Goal: Task Accomplishment & Management: Manage account settings

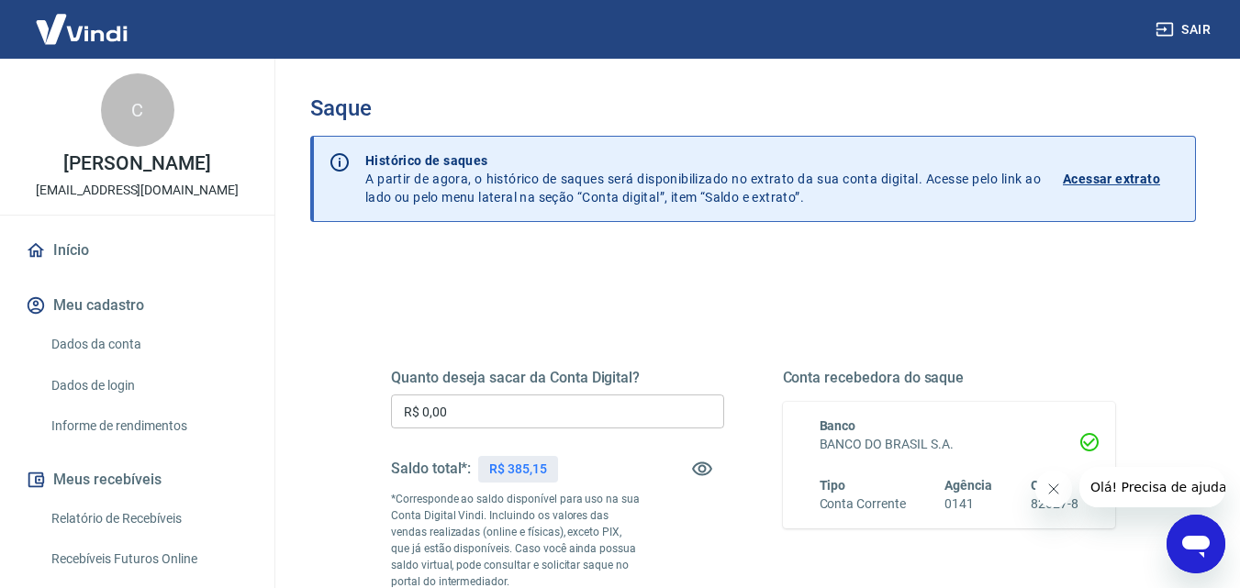
click at [575, 407] on input "R$ 0,00" at bounding box center [557, 412] width 333 height 34
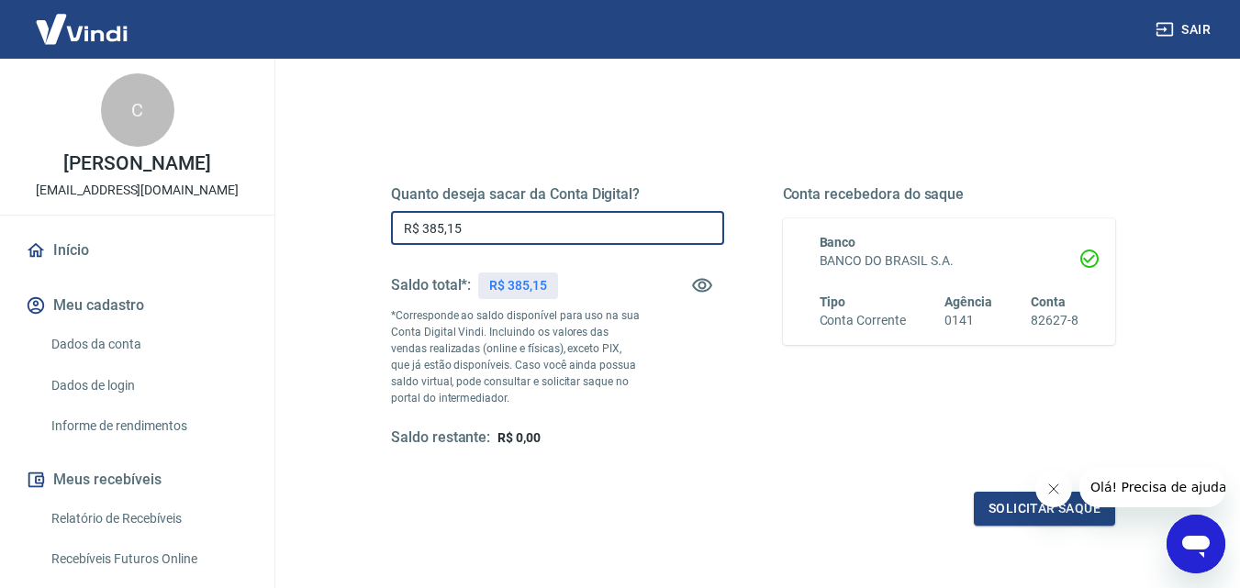
scroll to position [275, 0]
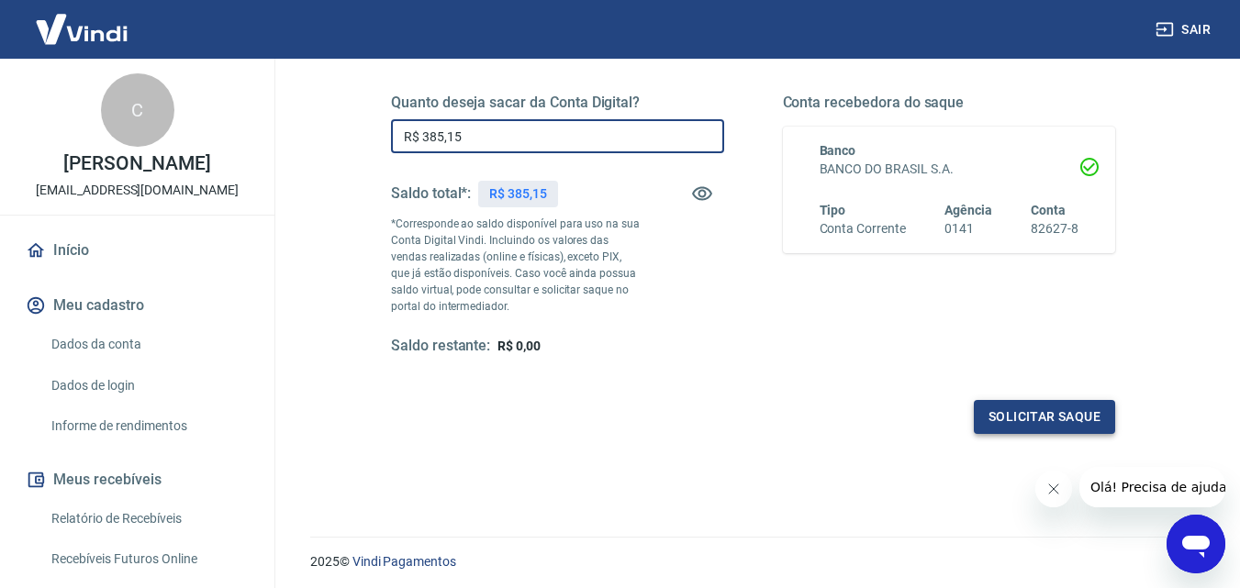
type input "R$ 385,15"
click at [1012, 406] on button "Solicitar saque" at bounding box center [1044, 417] width 141 height 34
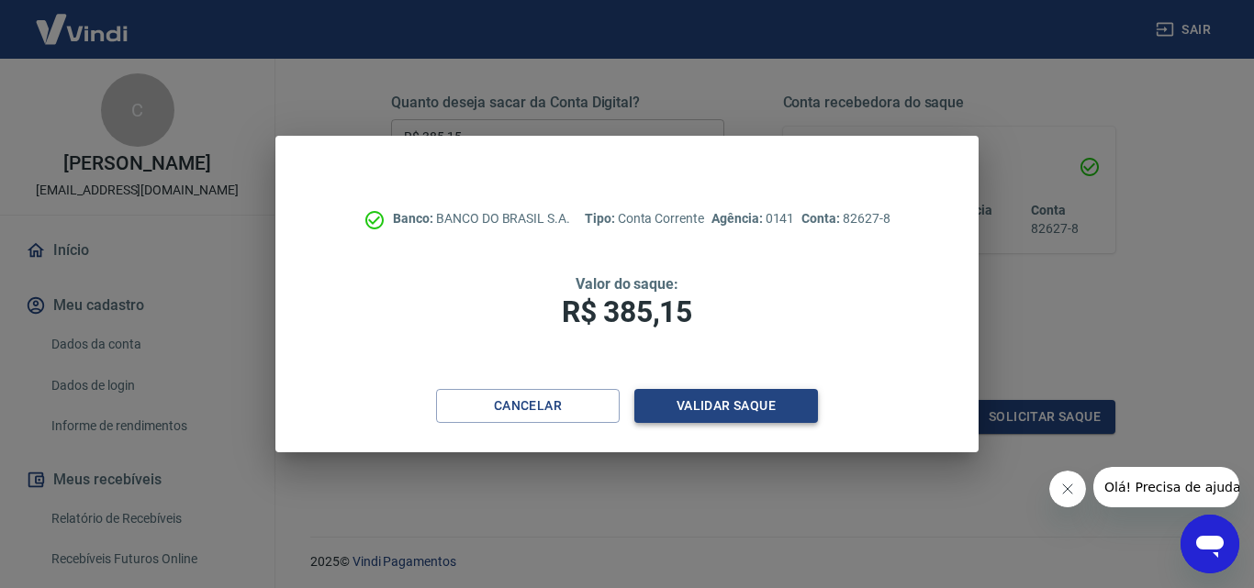
click at [766, 415] on button "Validar saque" at bounding box center [726, 406] width 184 height 34
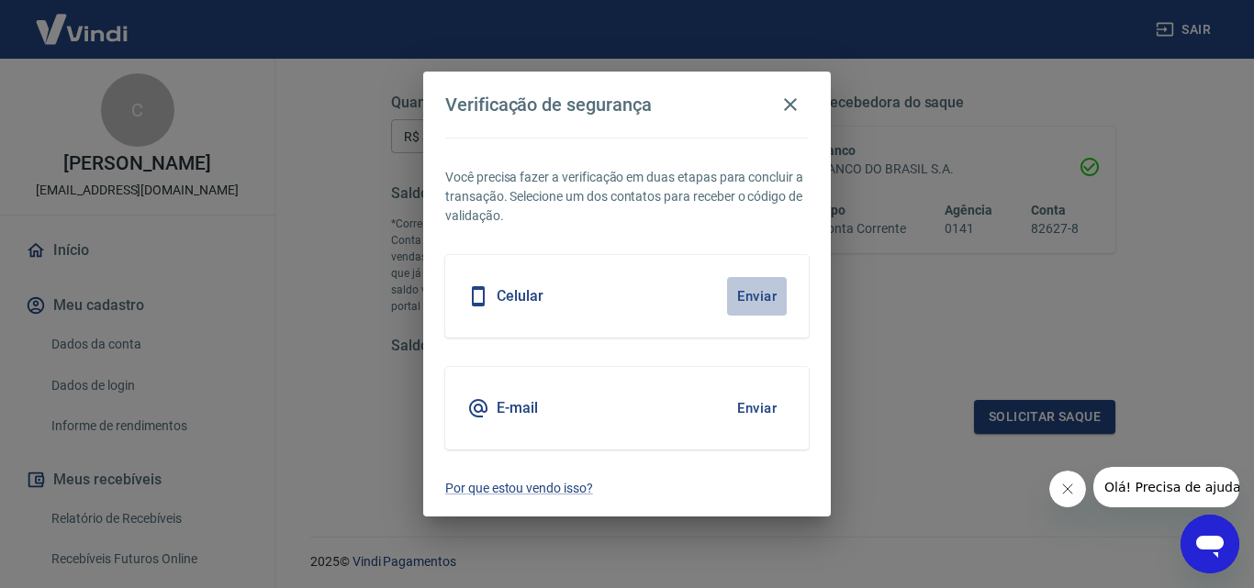
click at [782, 311] on button "Enviar" at bounding box center [757, 296] width 60 height 39
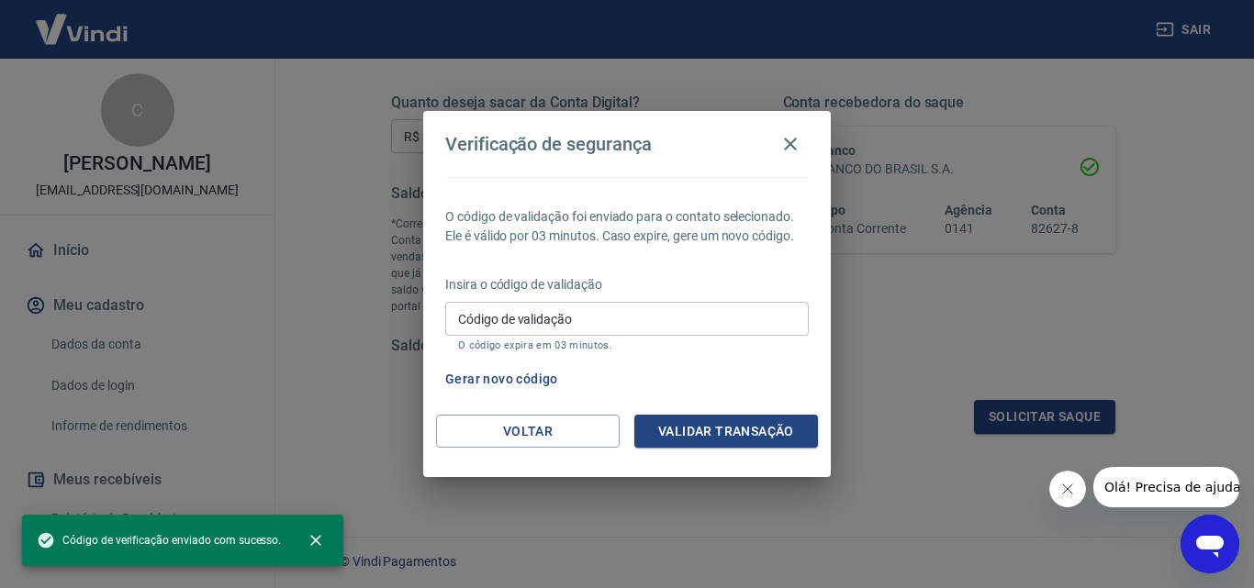
click at [754, 302] on input "Código de validação" at bounding box center [626, 319] width 363 height 34
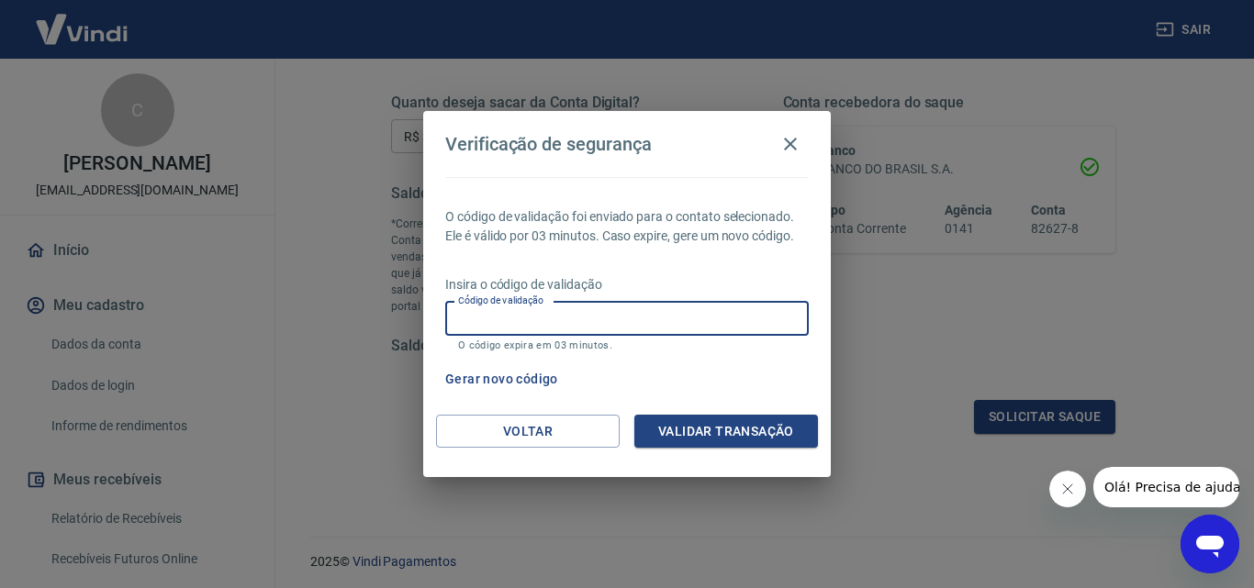
click at [671, 323] on input "Código de validação" at bounding box center [626, 319] width 363 height 34
type input "759000"
click at [736, 434] on button "Validar transação" at bounding box center [726, 432] width 184 height 34
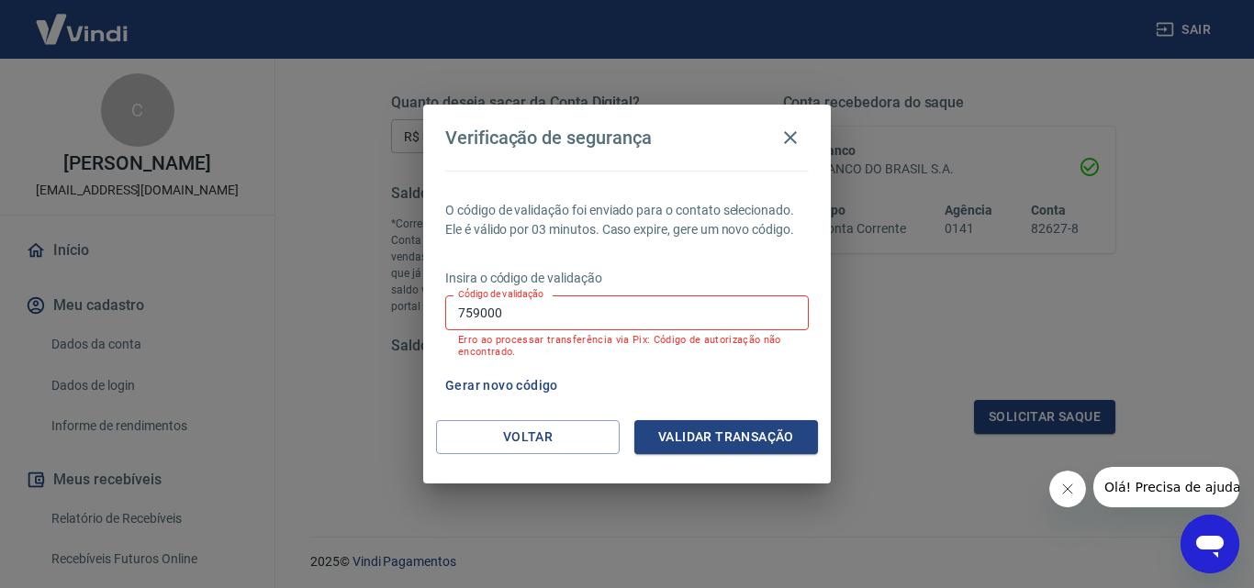
click at [624, 315] on input "759000" at bounding box center [626, 313] width 363 height 34
click at [504, 387] on button "Gerar novo código" at bounding box center [502, 386] width 128 height 34
click at [594, 310] on input "Código de validação" at bounding box center [626, 313] width 363 height 34
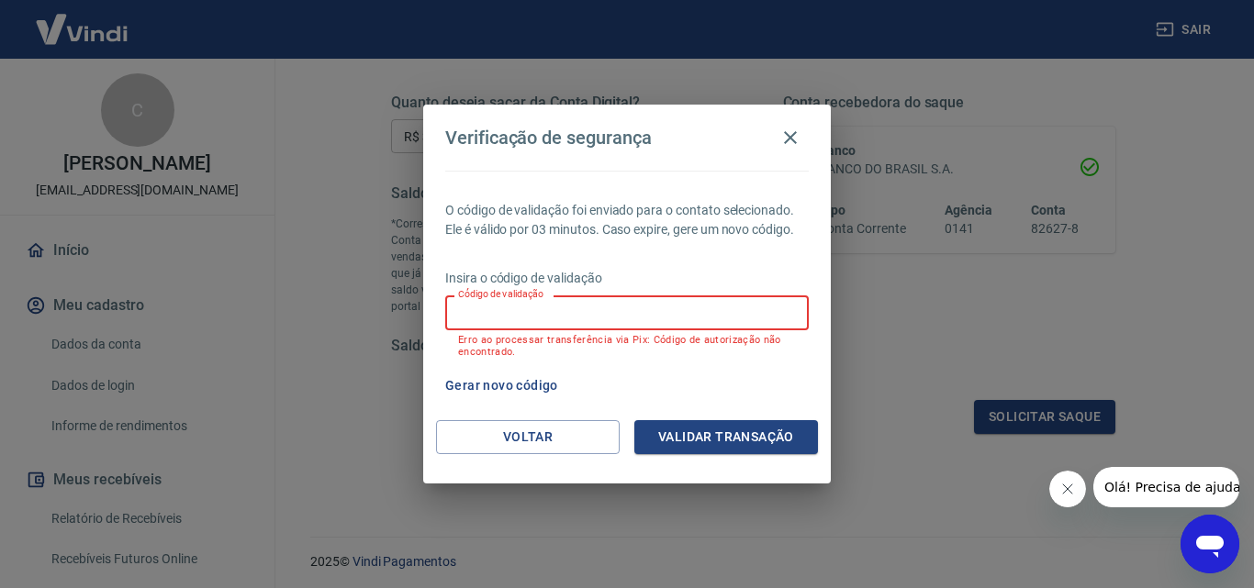
click at [767, 401] on div "Gerar novo código" at bounding box center [623, 386] width 371 height 34
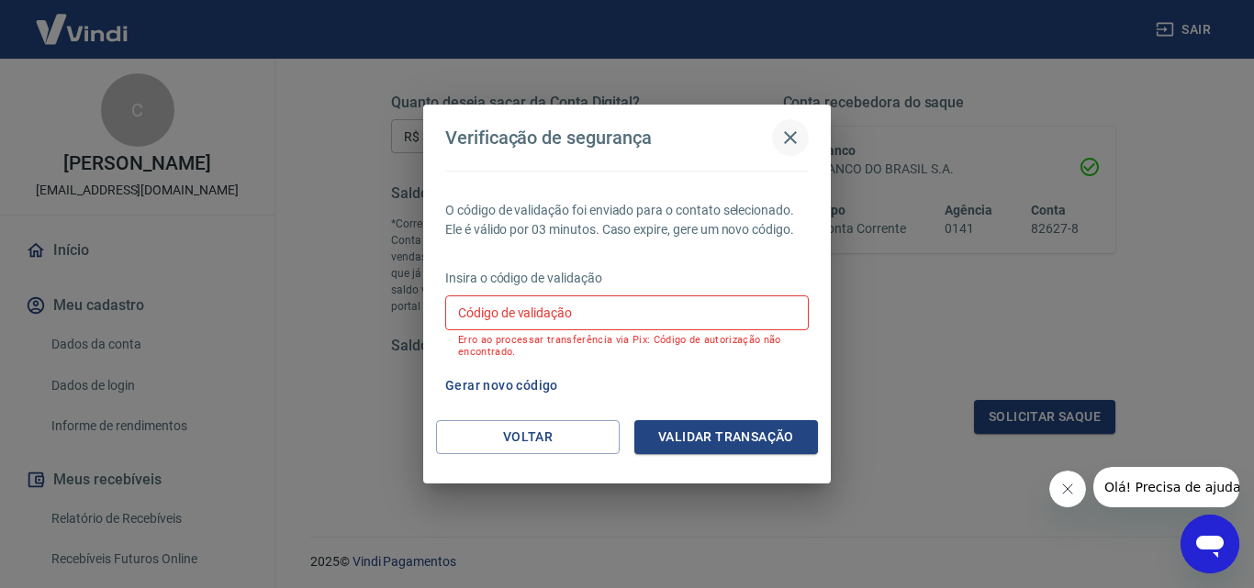
click at [797, 137] on icon "button" at bounding box center [790, 138] width 22 height 22
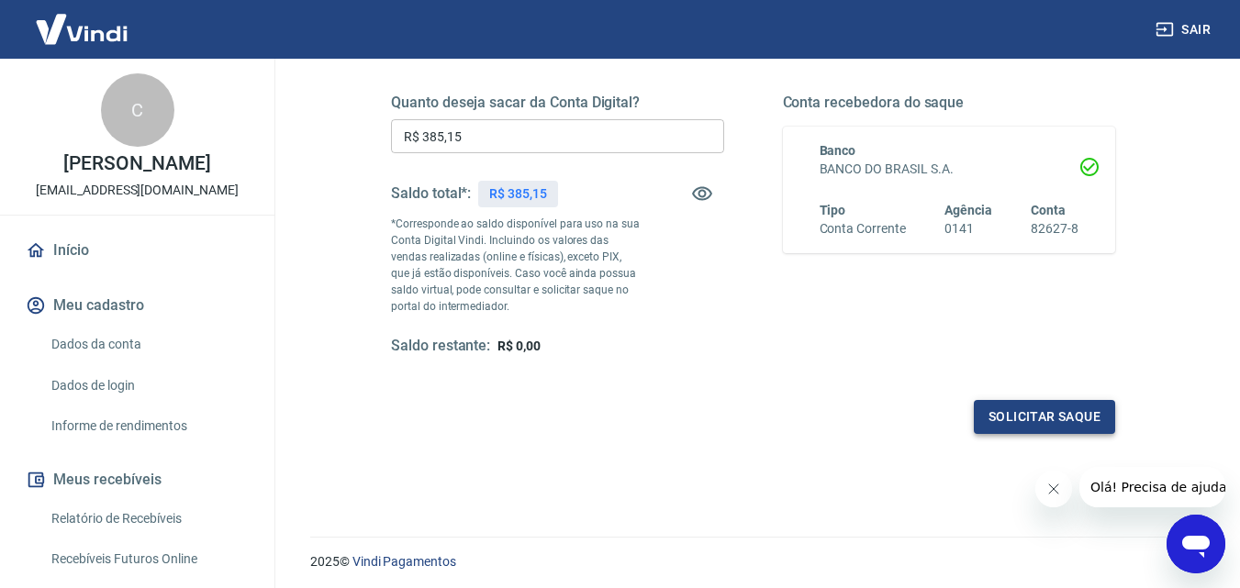
click at [983, 408] on button "Solicitar saque" at bounding box center [1044, 417] width 141 height 34
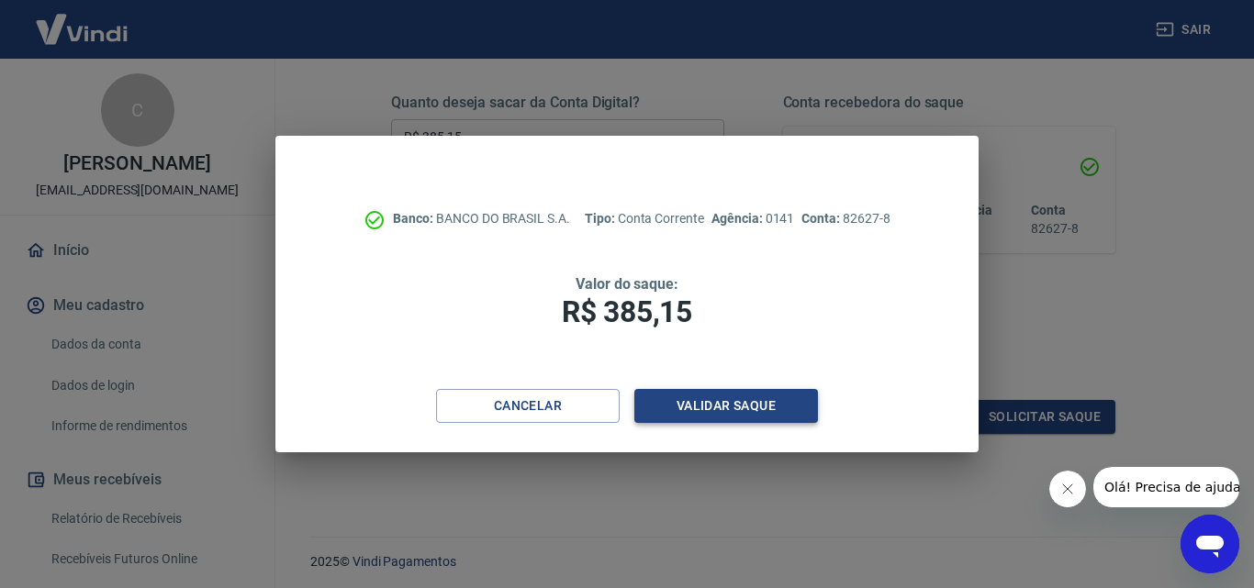
click at [707, 410] on button "Validar saque" at bounding box center [726, 406] width 184 height 34
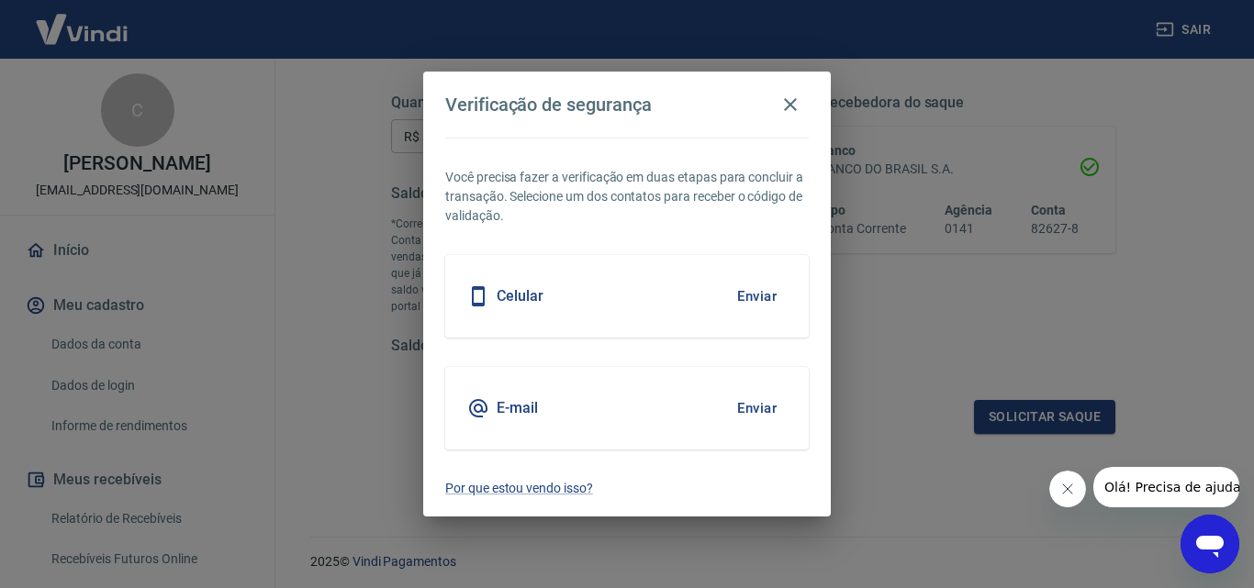
click at [760, 292] on button "Enviar" at bounding box center [757, 296] width 60 height 39
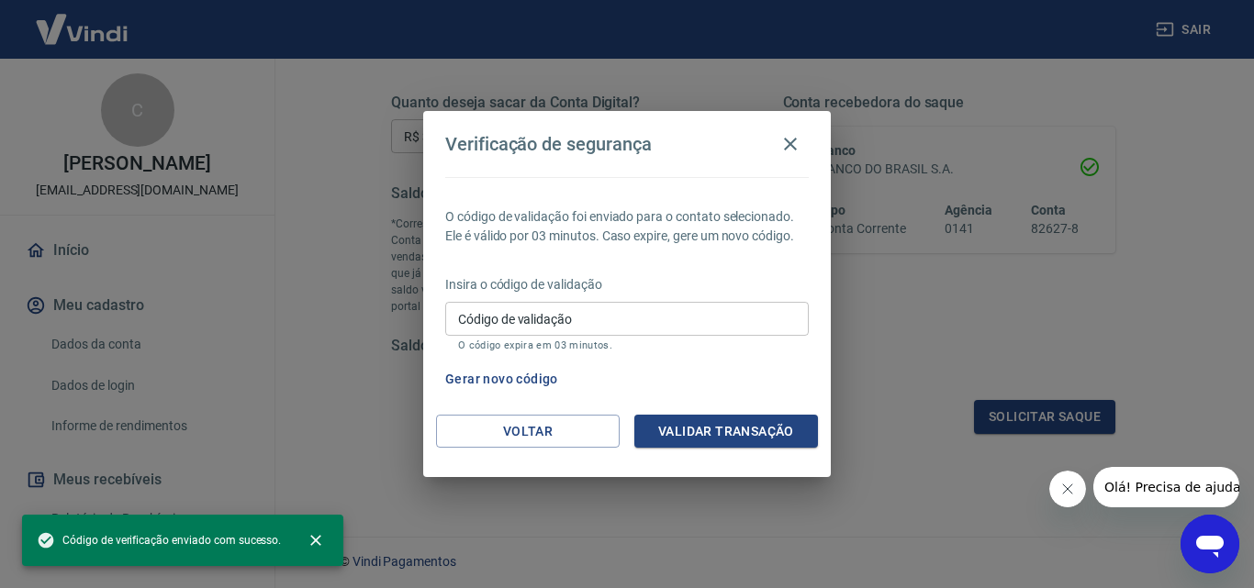
click at [648, 309] on input "Código de validação" at bounding box center [626, 319] width 363 height 34
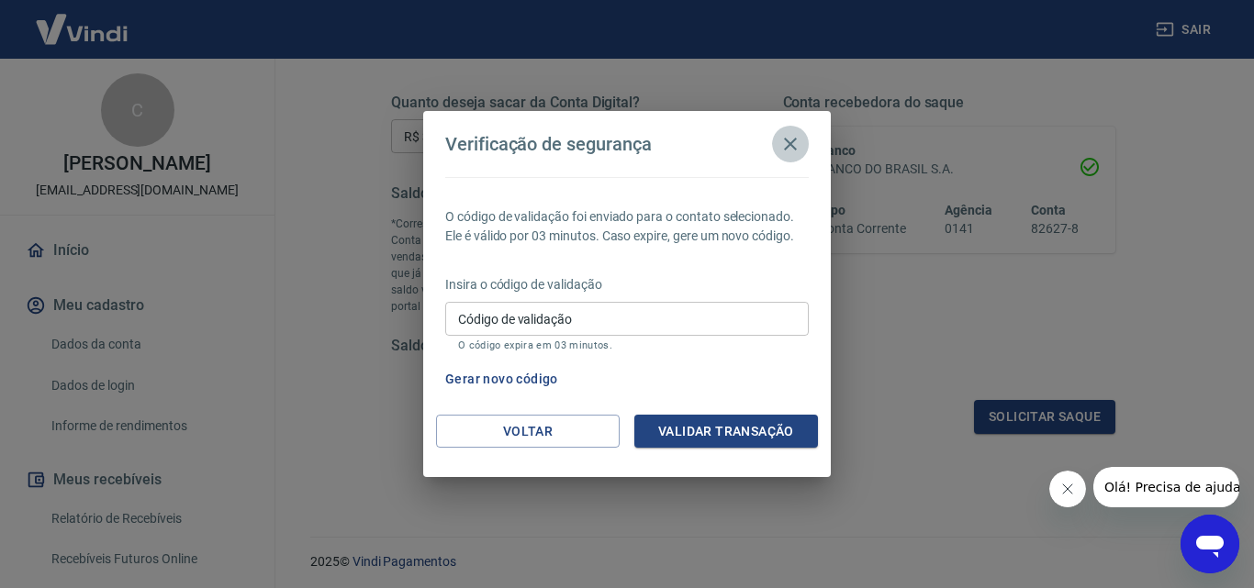
click at [793, 143] on icon "button" at bounding box center [790, 144] width 22 height 22
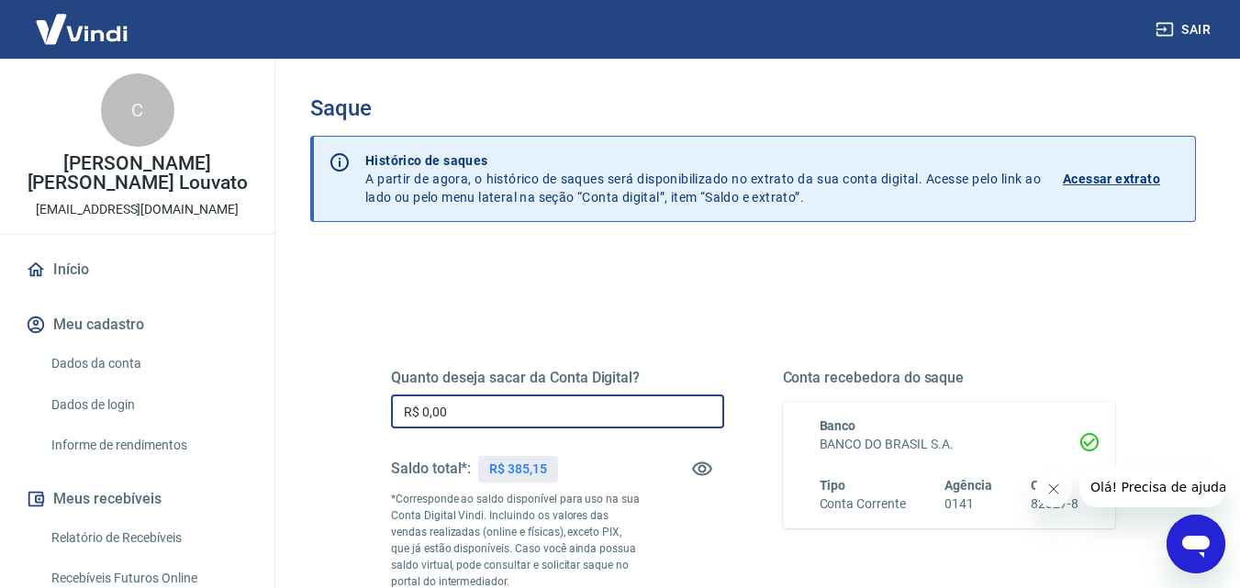
click at [662, 420] on input "R$ 0,00" at bounding box center [557, 412] width 333 height 34
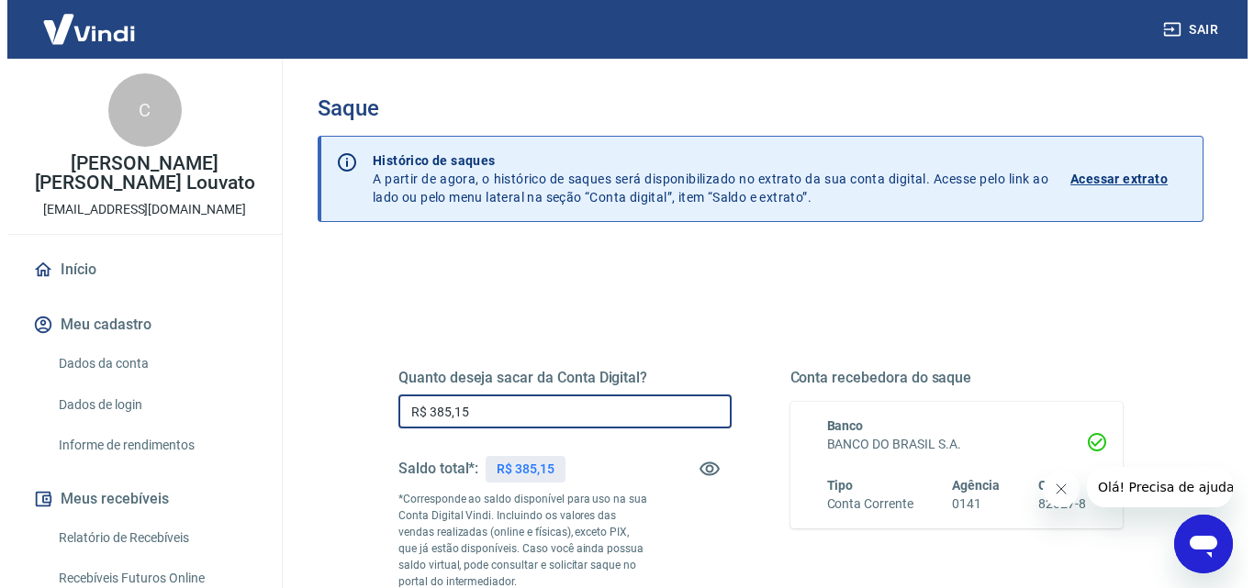
scroll to position [184, 0]
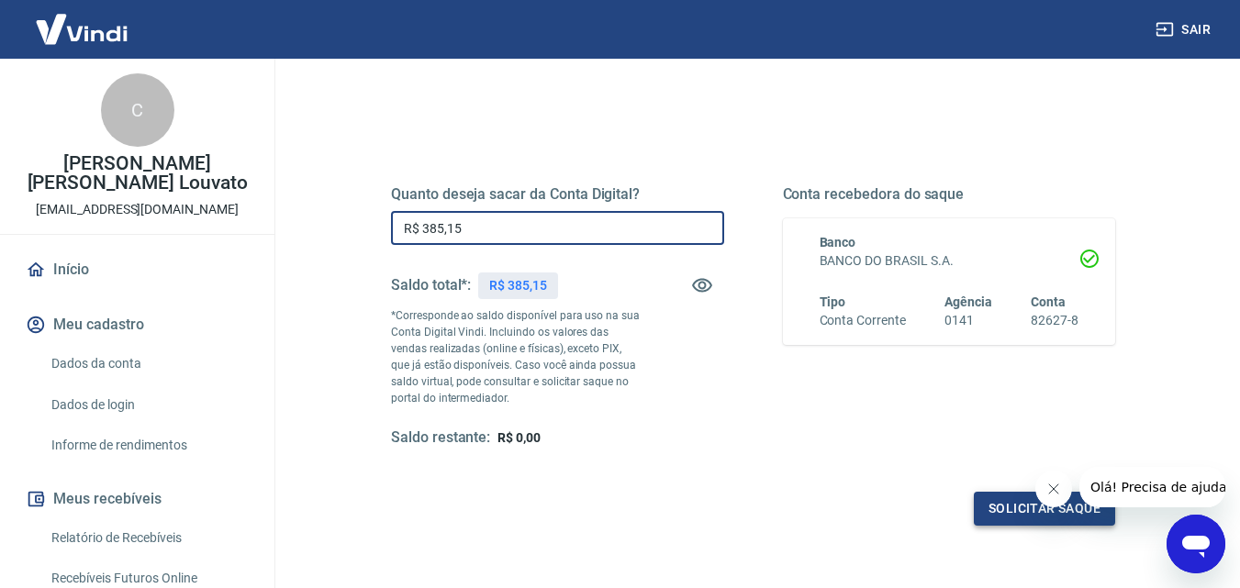
type input "R$ 385,15"
click at [997, 508] on button "Solicitar saque" at bounding box center [1044, 509] width 141 height 34
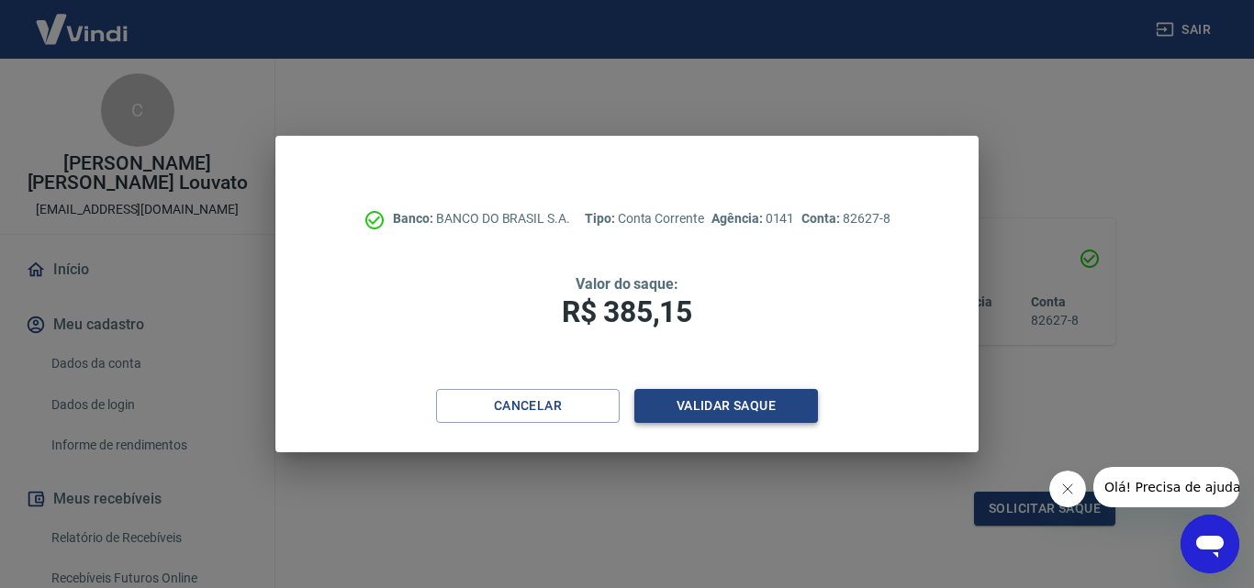
click at [769, 419] on button "Validar saque" at bounding box center [726, 406] width 184 height 34
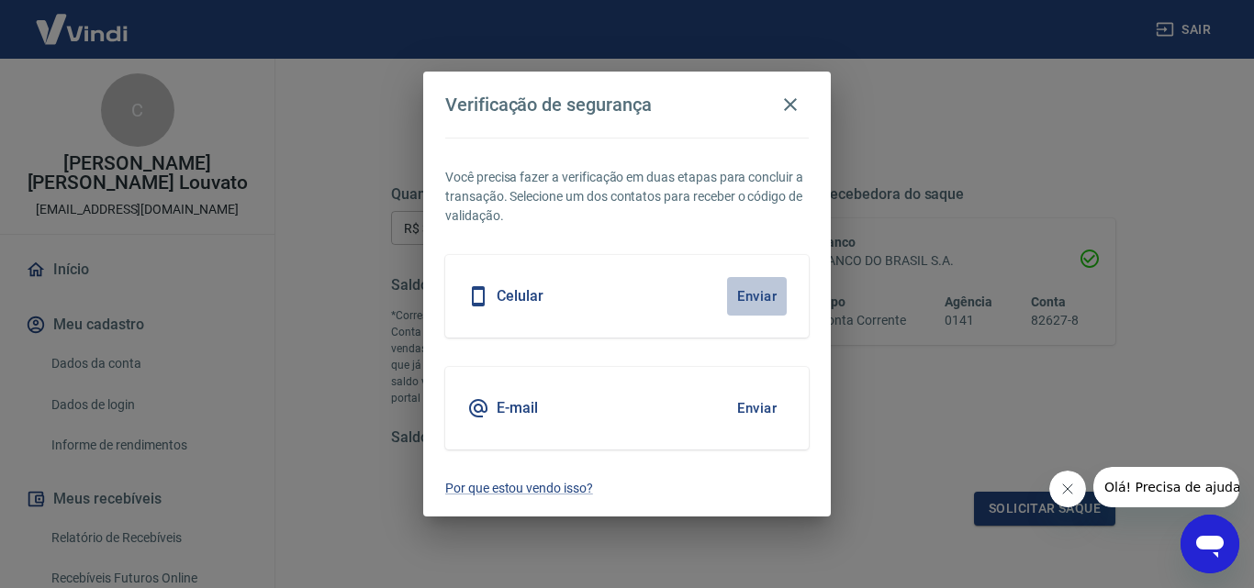
click at [780, 304] on button "Enviar" at bounding box center [757, 296] width 60 height 39
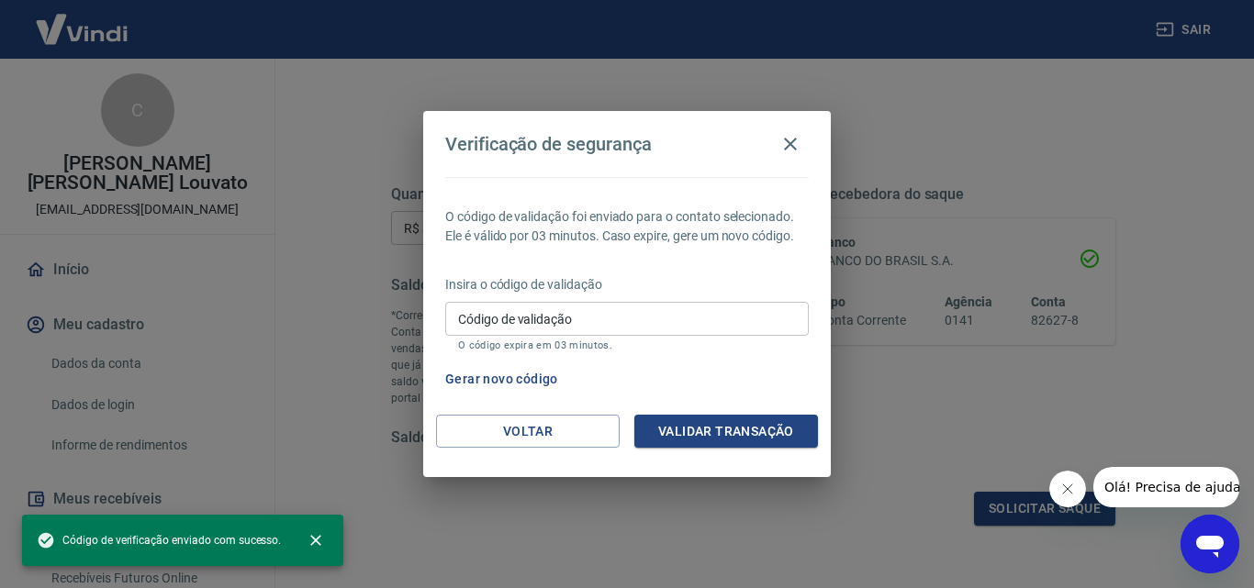
click at [780, 304] on input "Código de validação" at bounding box center [626, 319] width 363 height 34
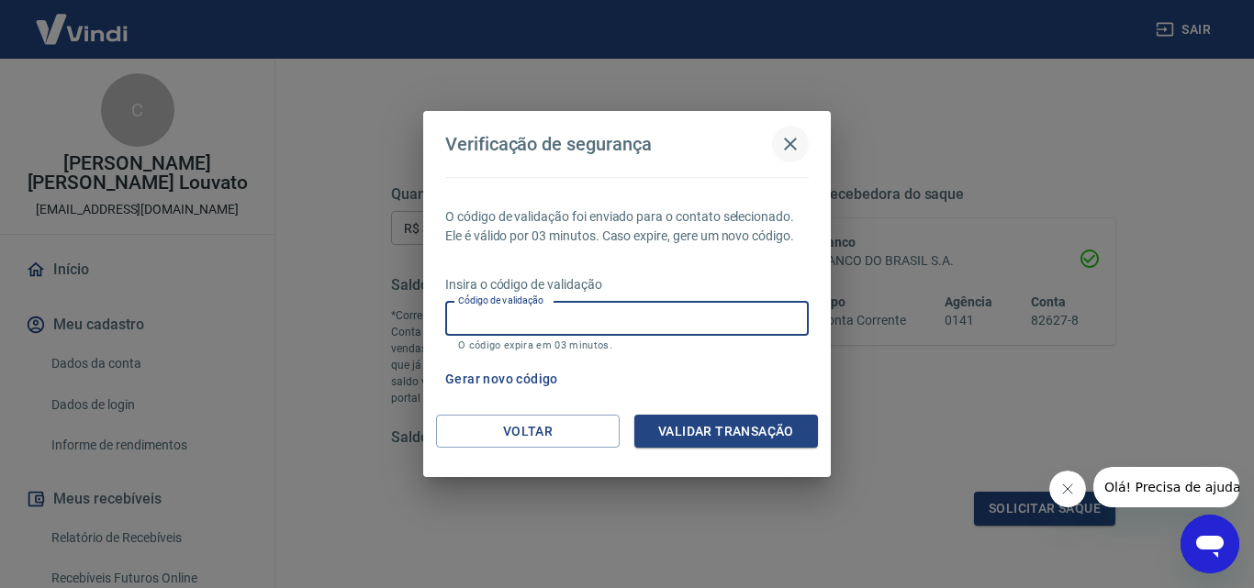
click at [794, 144] on icon "button" at bounding box center [790, 144] width 22 height 22
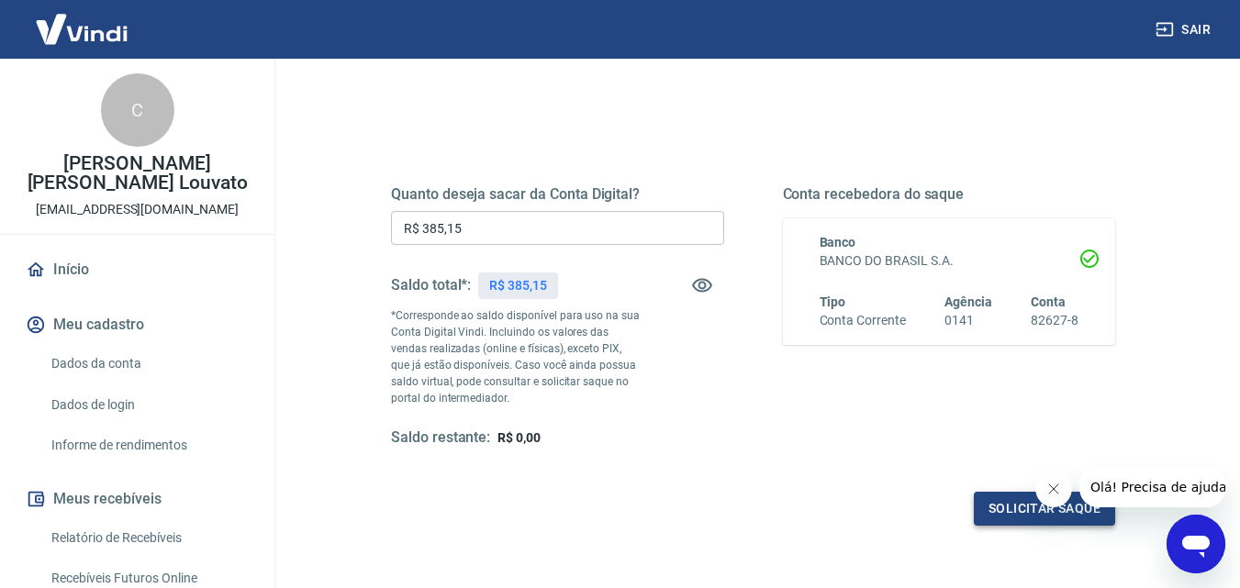
click at [1005, 521] on button "Solicitar saque" at bounding box center [1044, 509] width 141 height 34
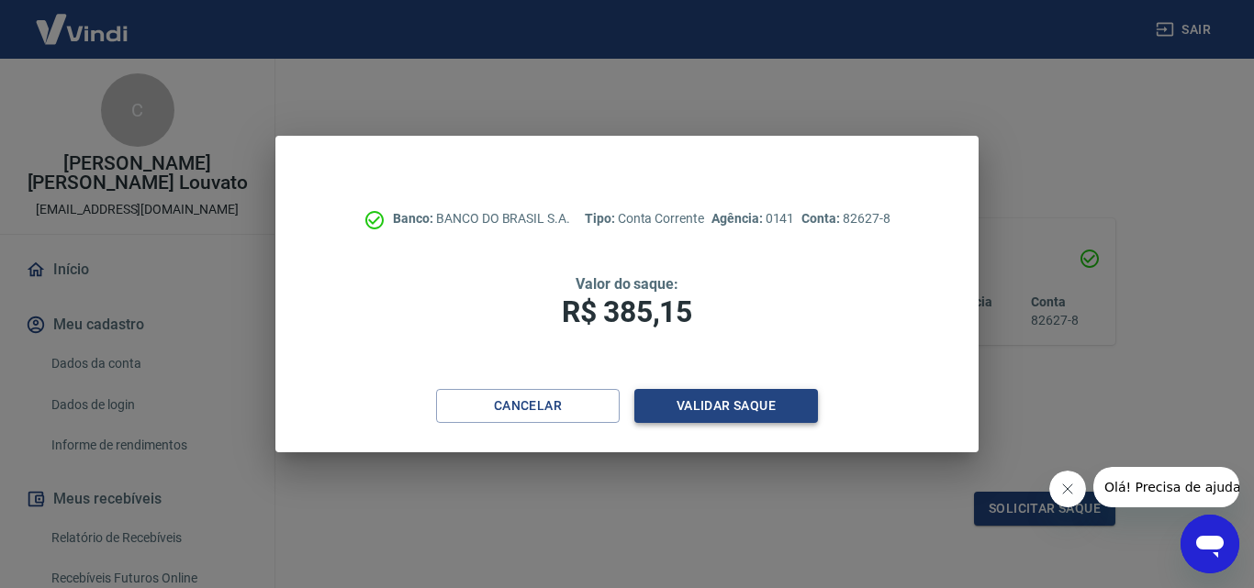
click at [733, 414] on button "Validar saque" at bounding box center [726, 406] width 184 height 34
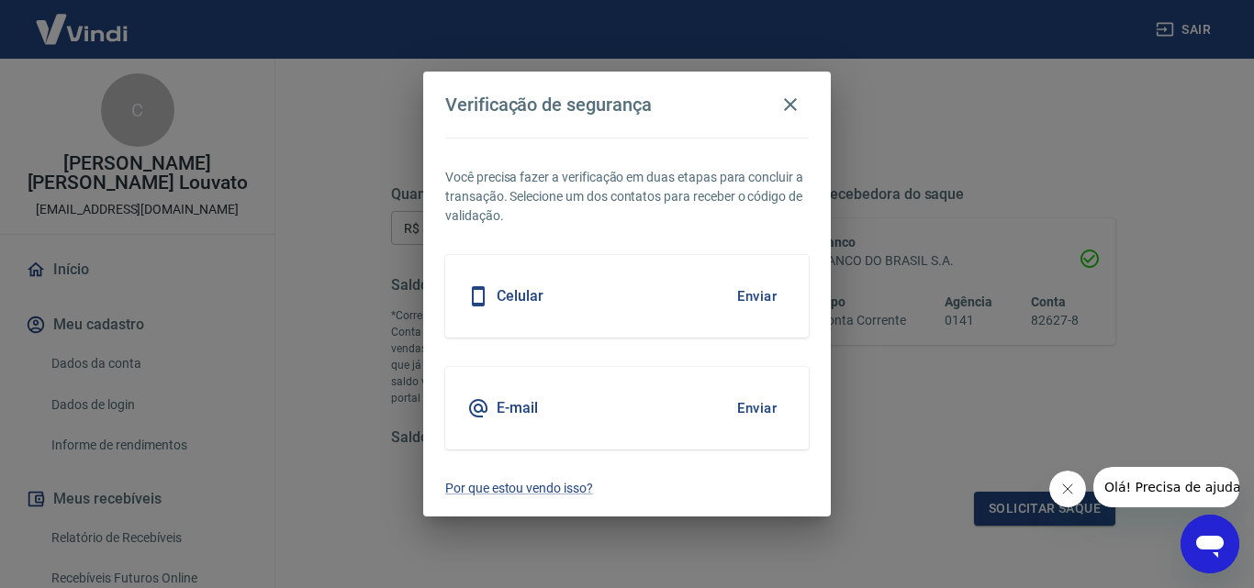
click at [744, 404] on button "Enviar" at bounding box center [757, 408] width 60 height 39
